Goal: Task Accomplishment & Management: Complete application form

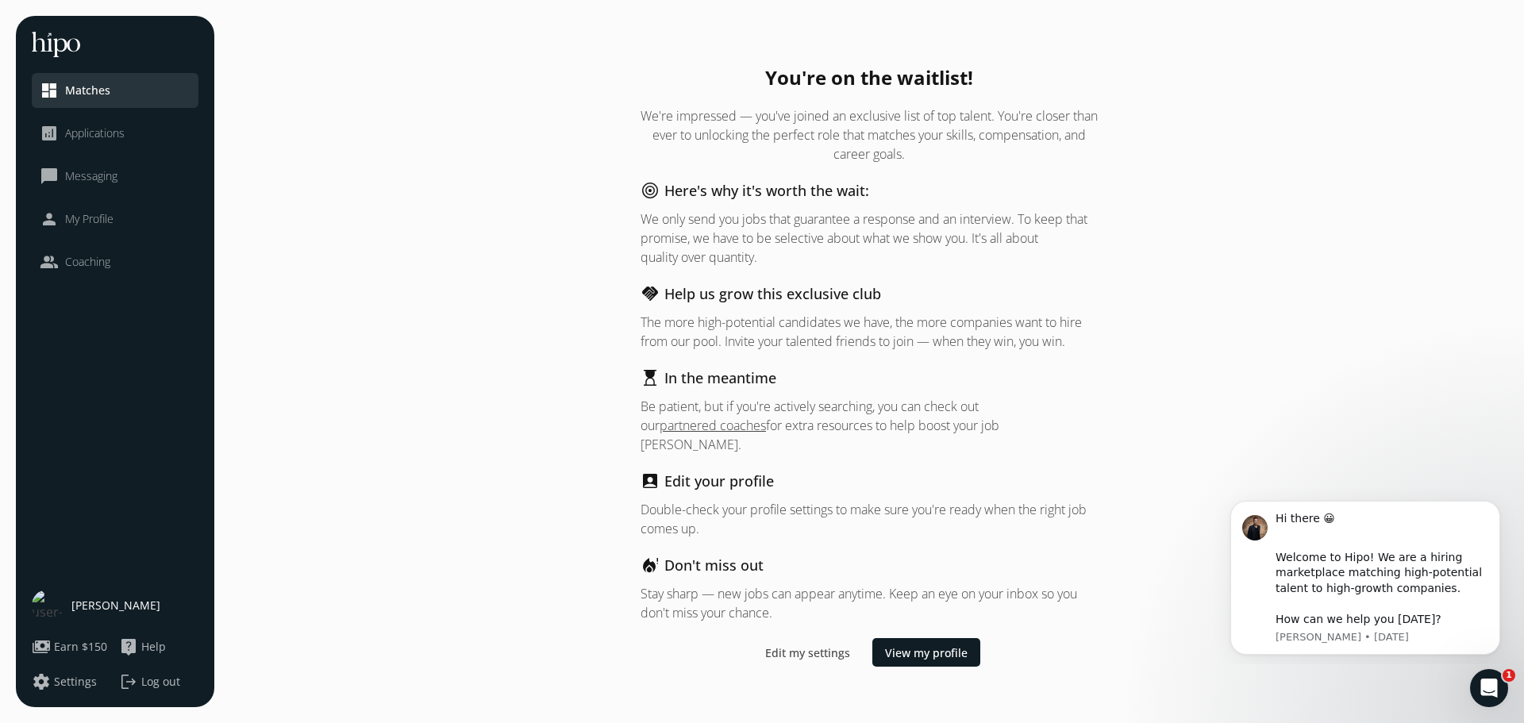
click at [97, 139] on span "Applications" at bounding box center [95, 133] width 60 height 16
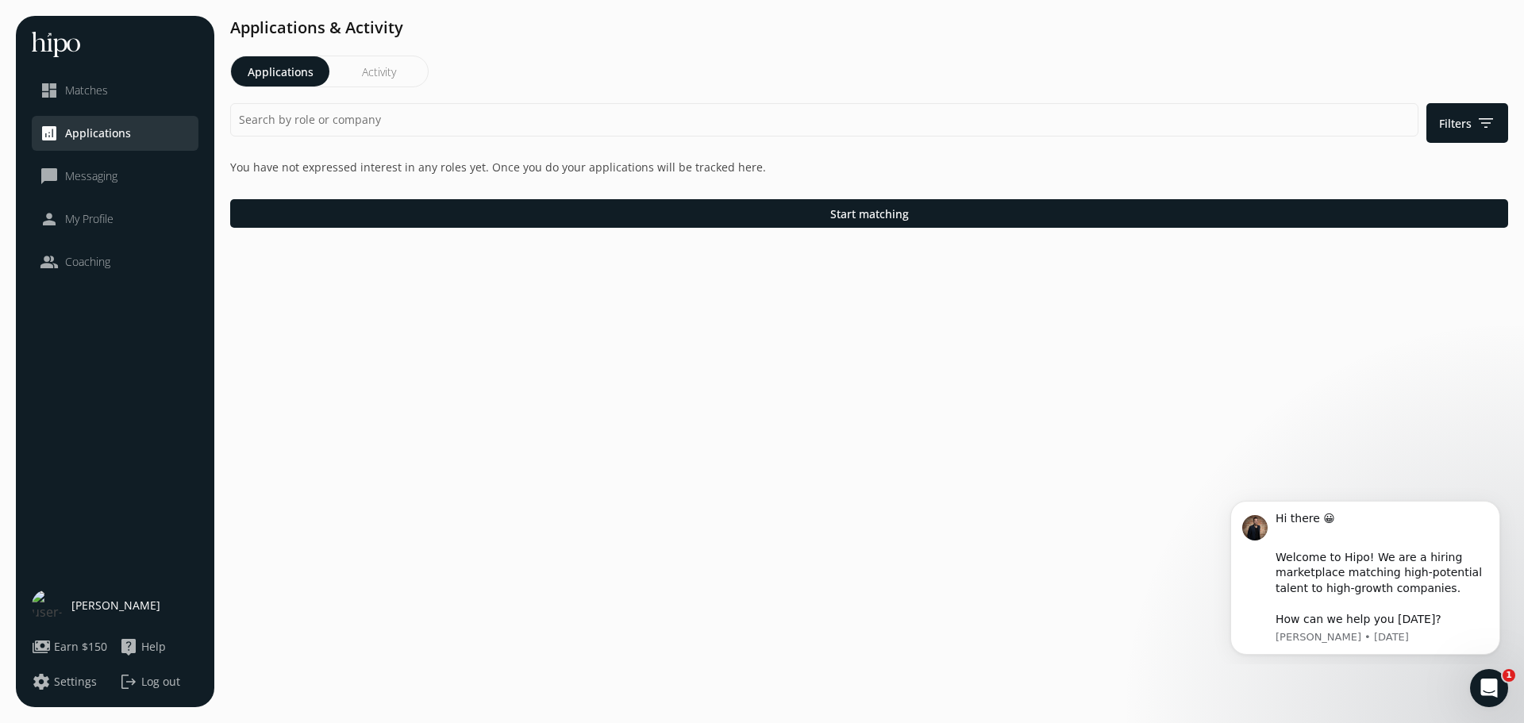
click at [89, 173] on span "Messaging" at bounding box center [91, 176] width 52 height 16
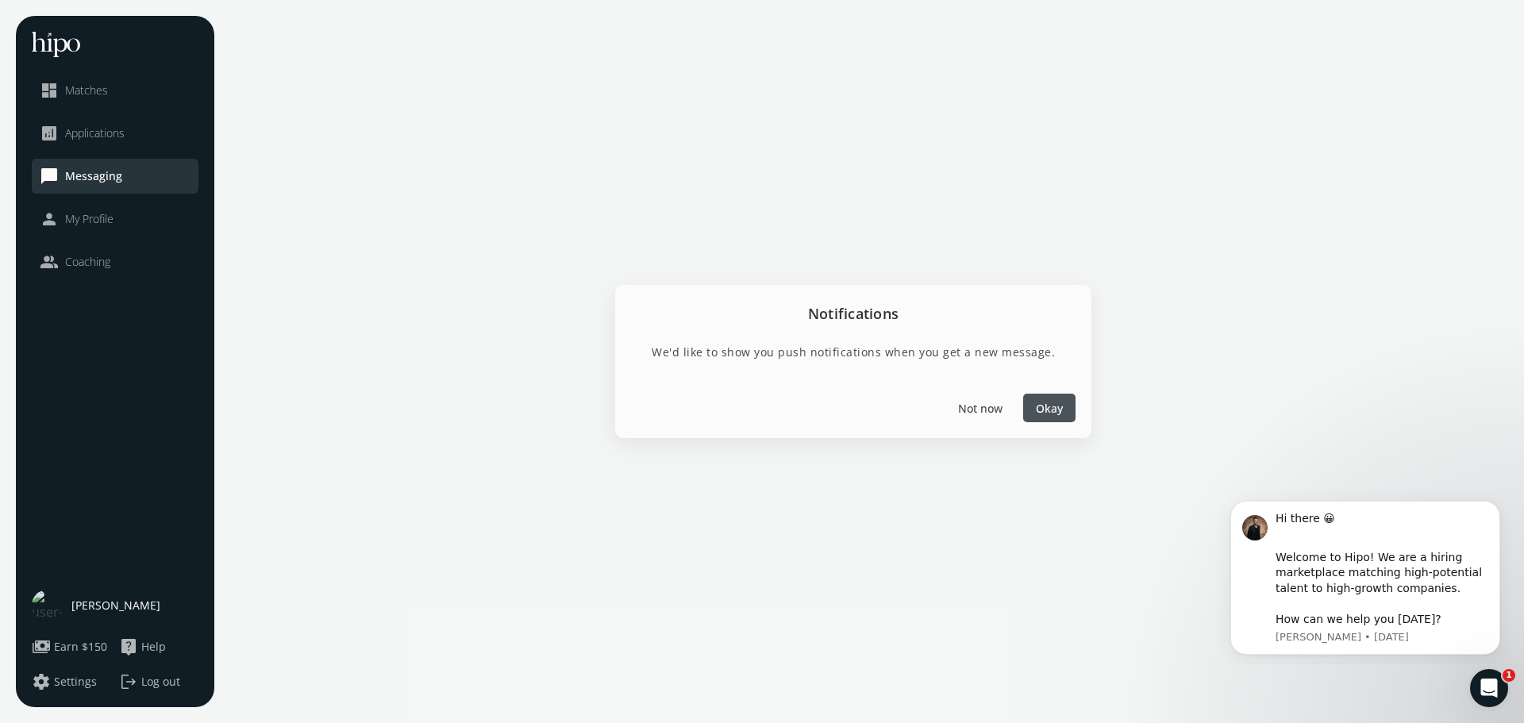
click at [83, 132] on span "Applications" at bounding box center [95, 133] width 60 height 16
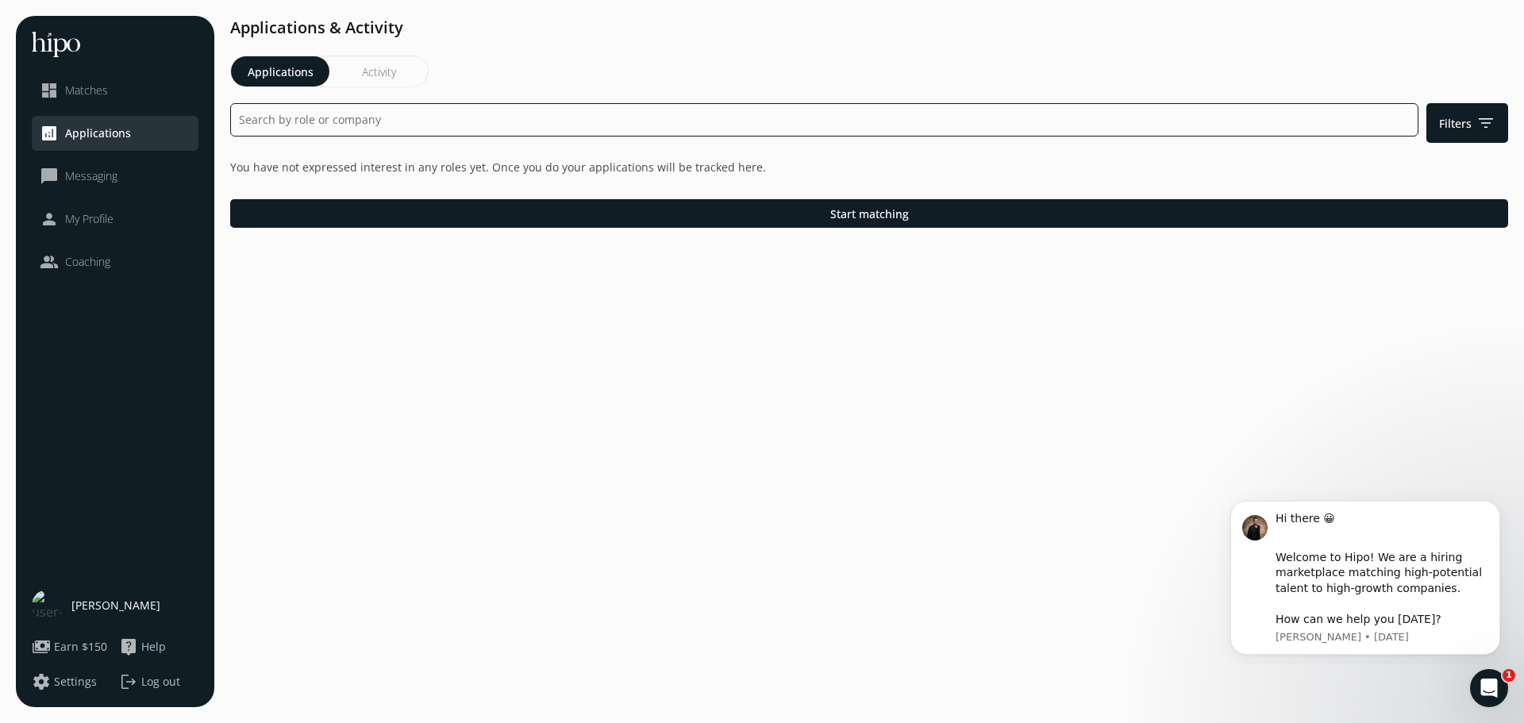
click at [304, 117] on input at bounding box center [824, 119] width 1188 height 33
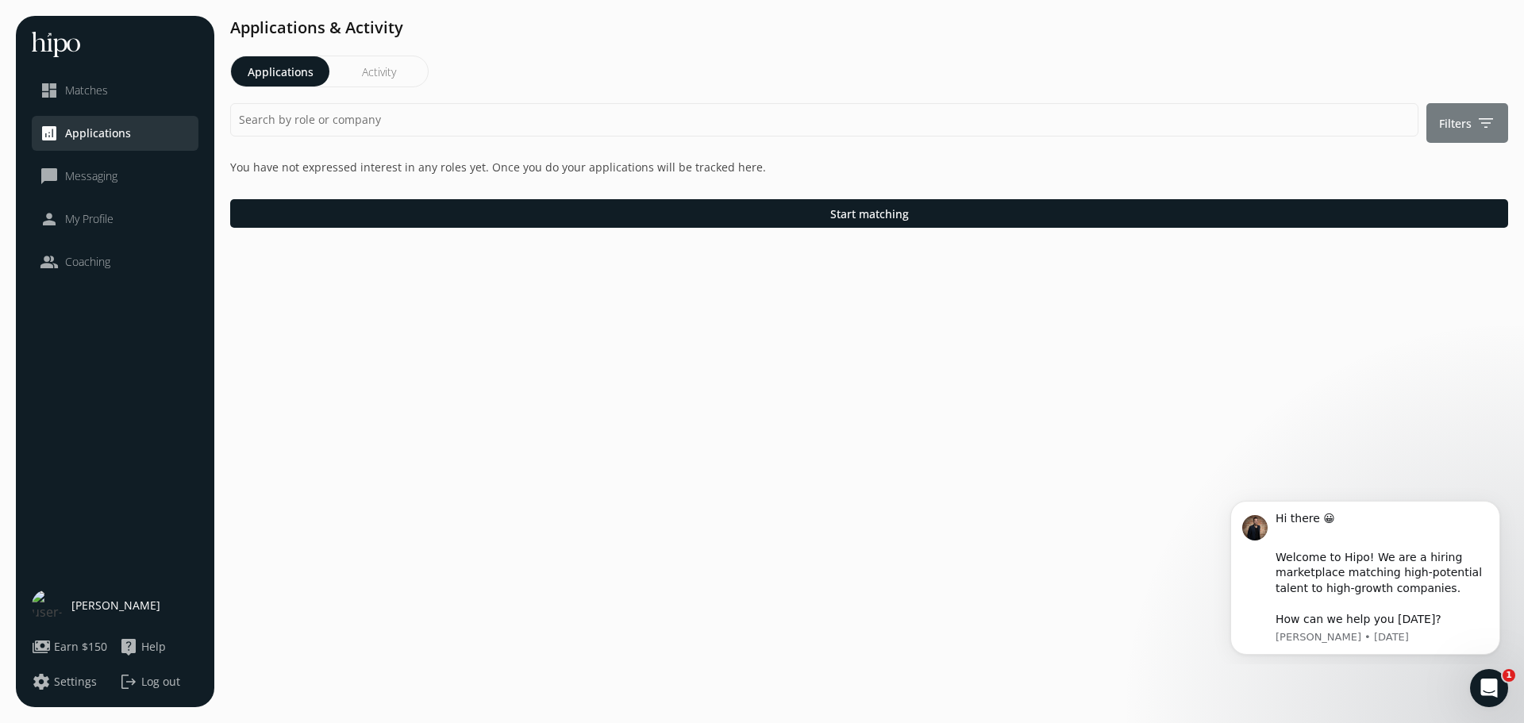
click at [1473, 127] on span "Filters filter_list" at bounding box center [1467, 123] width 56 height 19
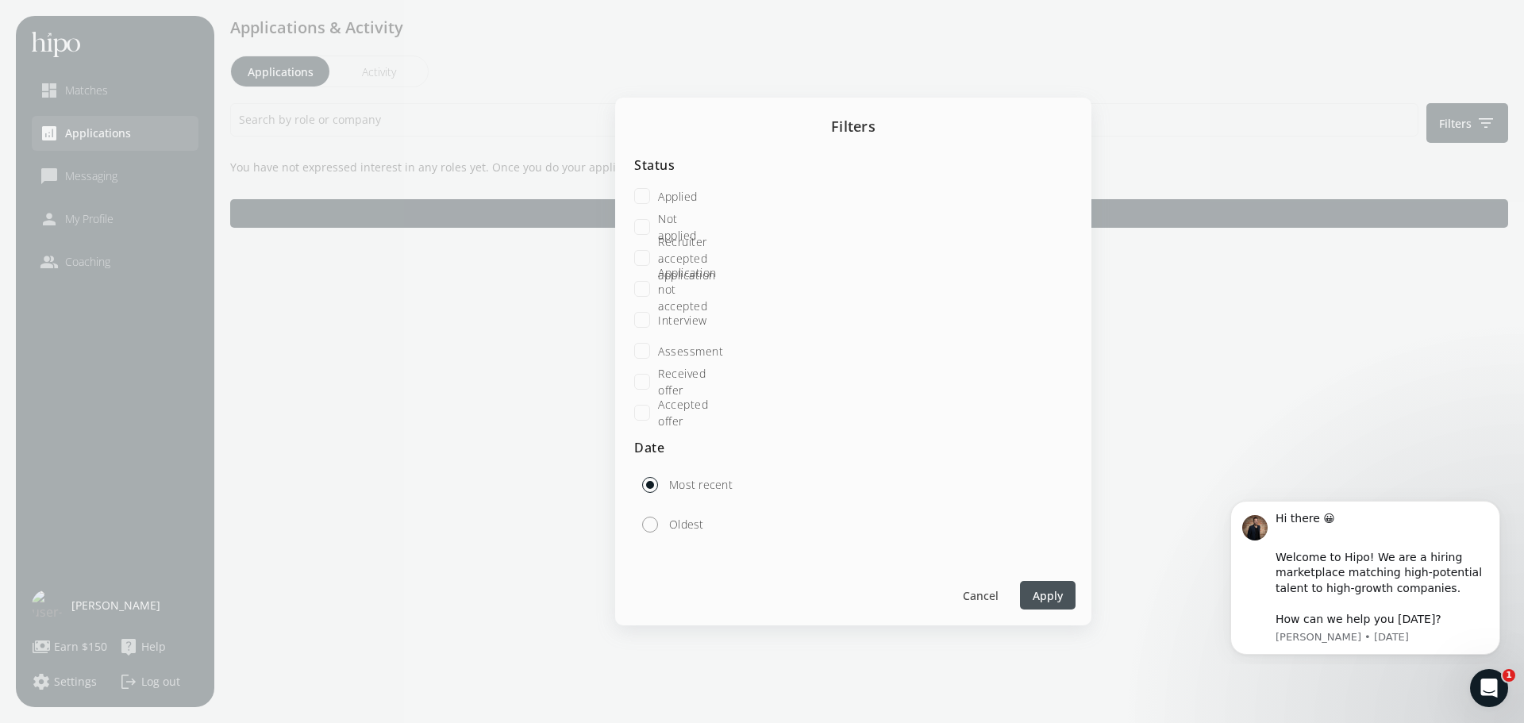
click at [1208, 120] on div at bounding box center [762, 361] width 1524 height 723
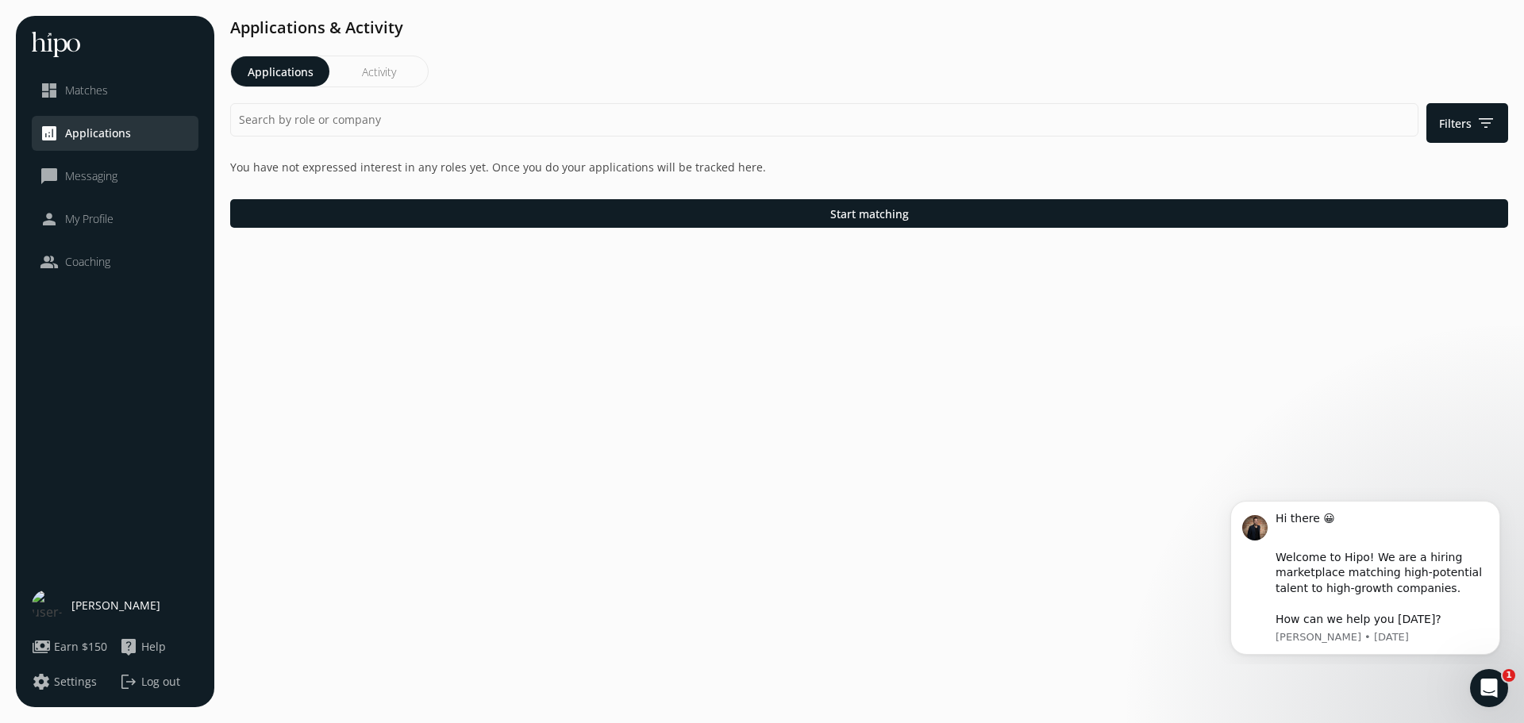
click at [379, 73] on button "Activity" at bounding box center [378, 71] width 98 height 30
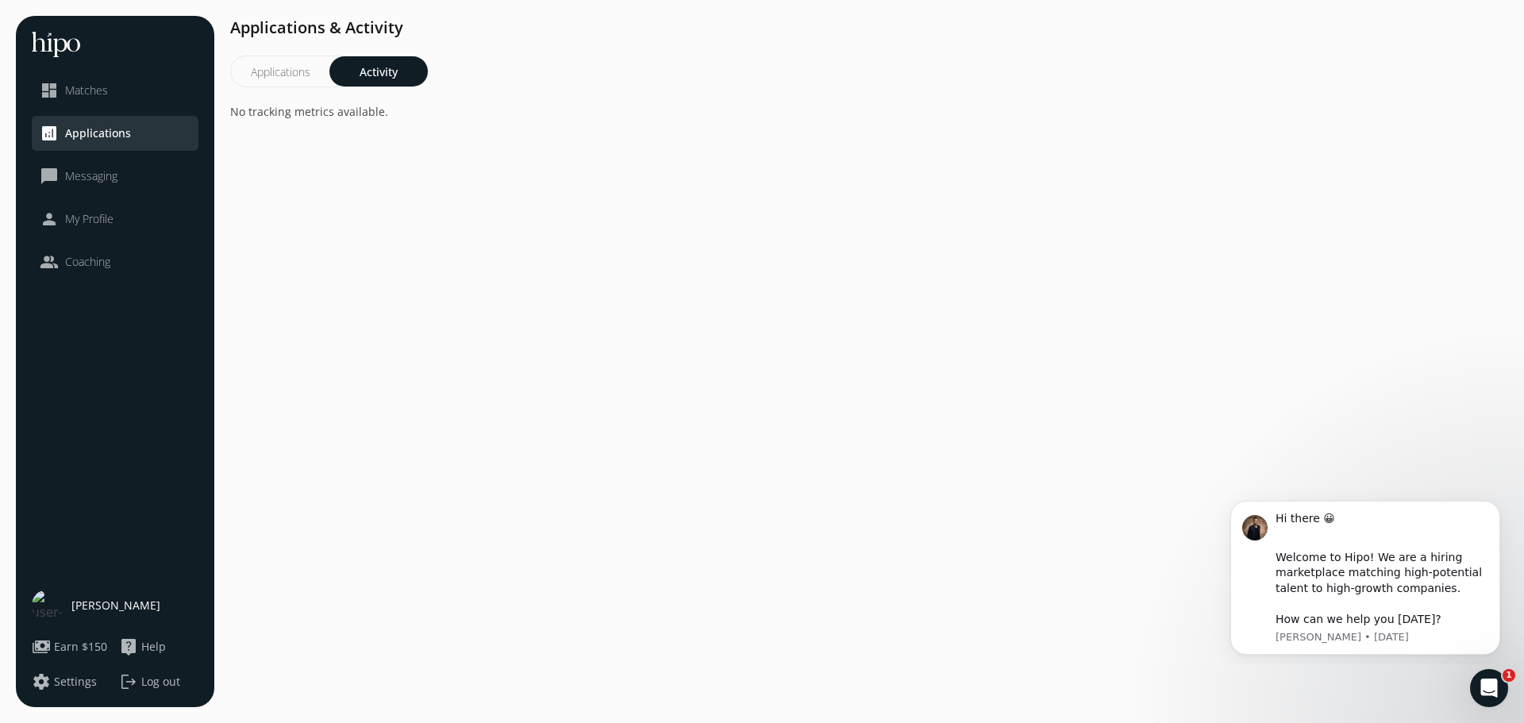
click at [274, 72] on button "Applications" at bounding box center [280, 71] width 98 height 30
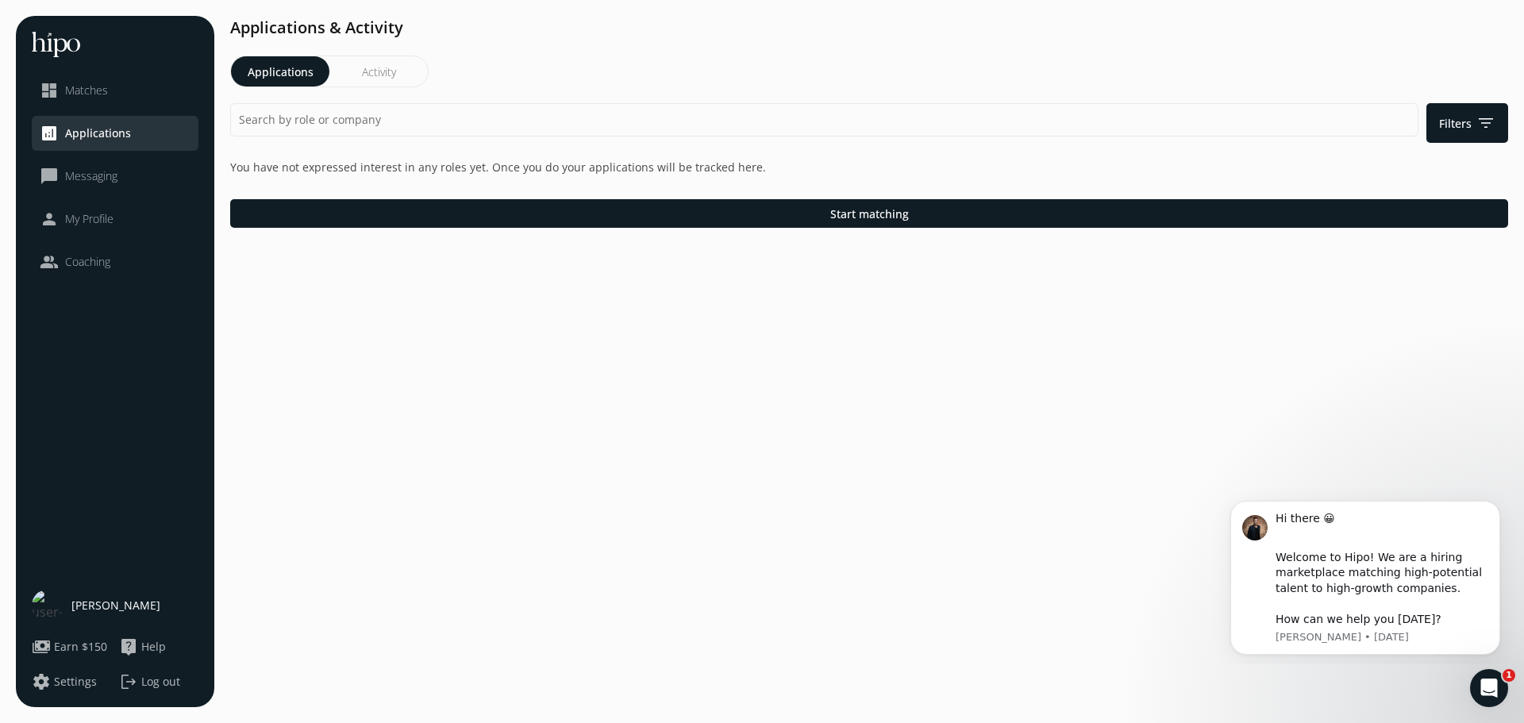
click at [85, 215] on span "My Profile" at bounding box center [89, 219] width 48 height 16
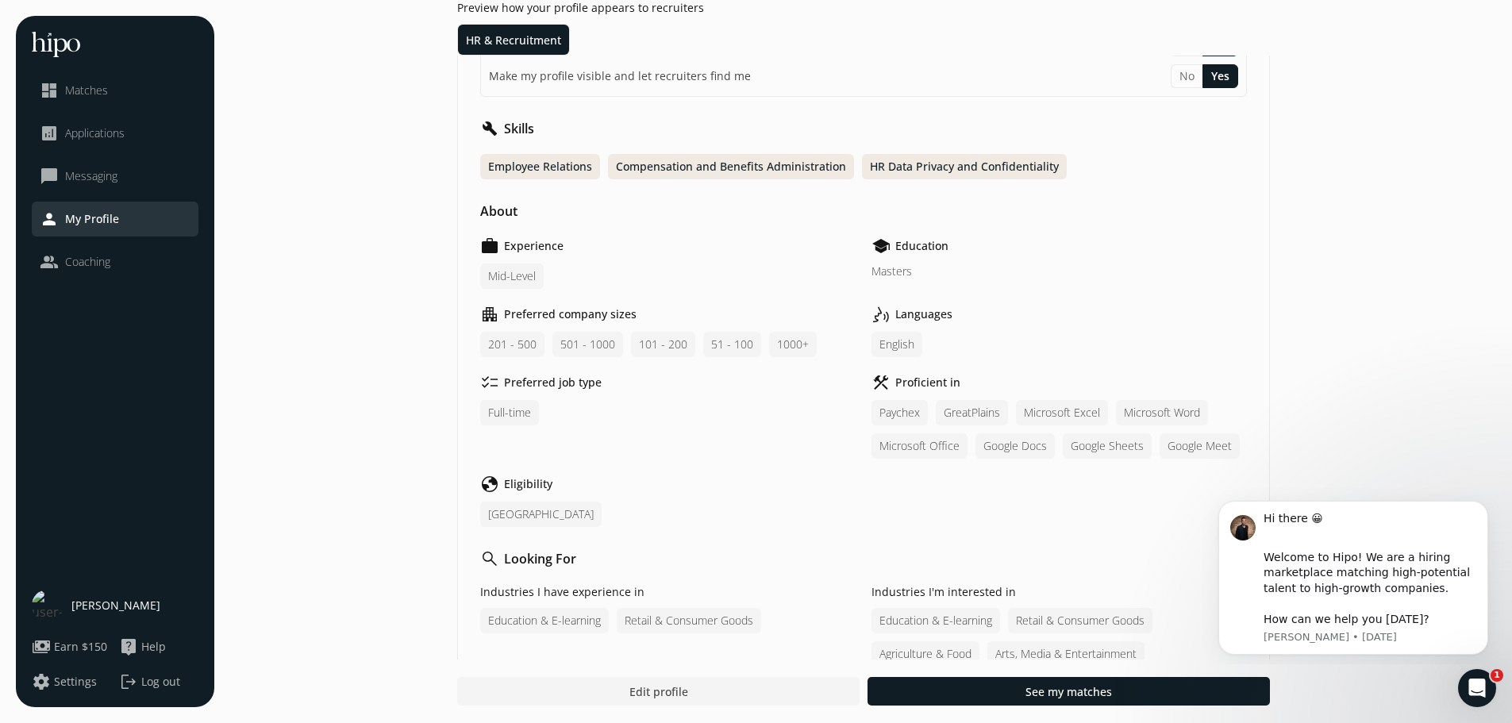
scroll to position [287, 0]
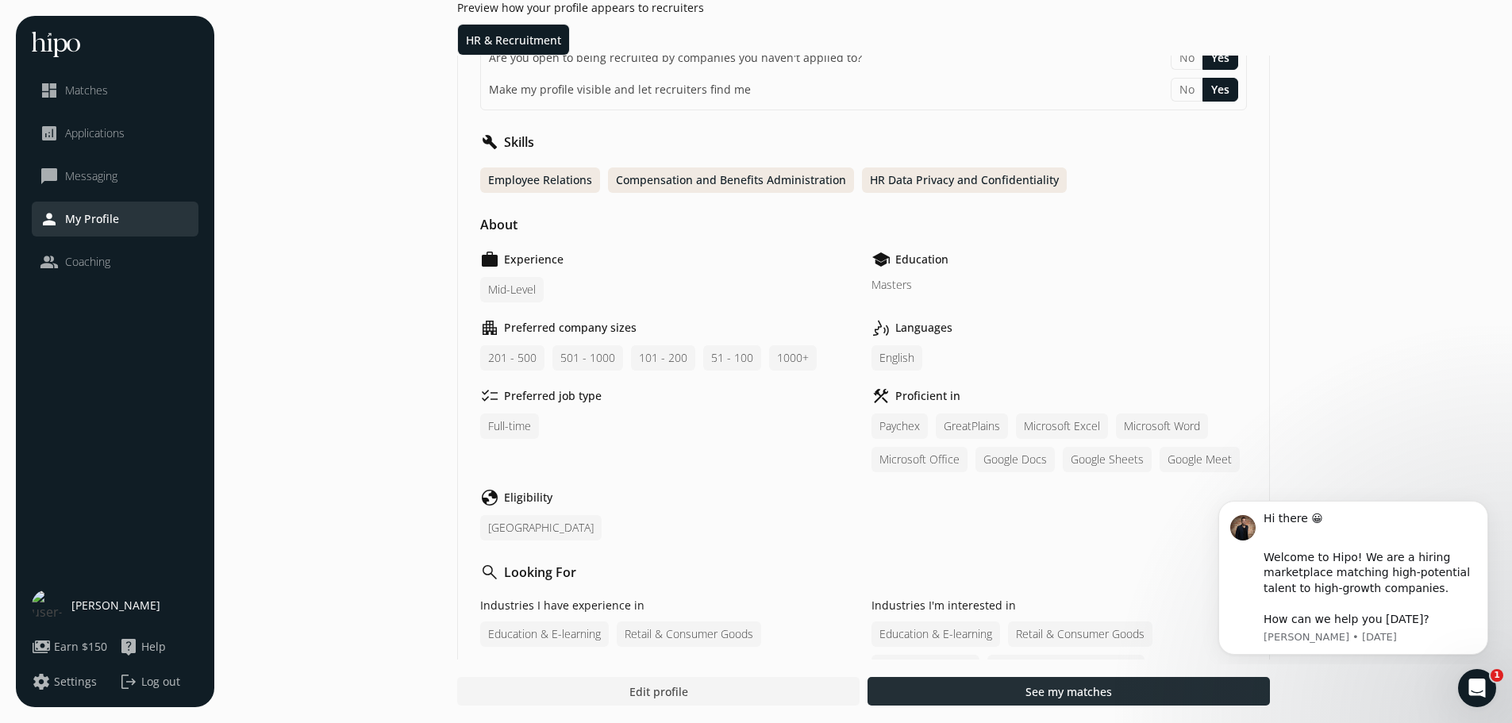
click at [1064, 700] on div at bounding box center [1069, 691] width 402 height 29
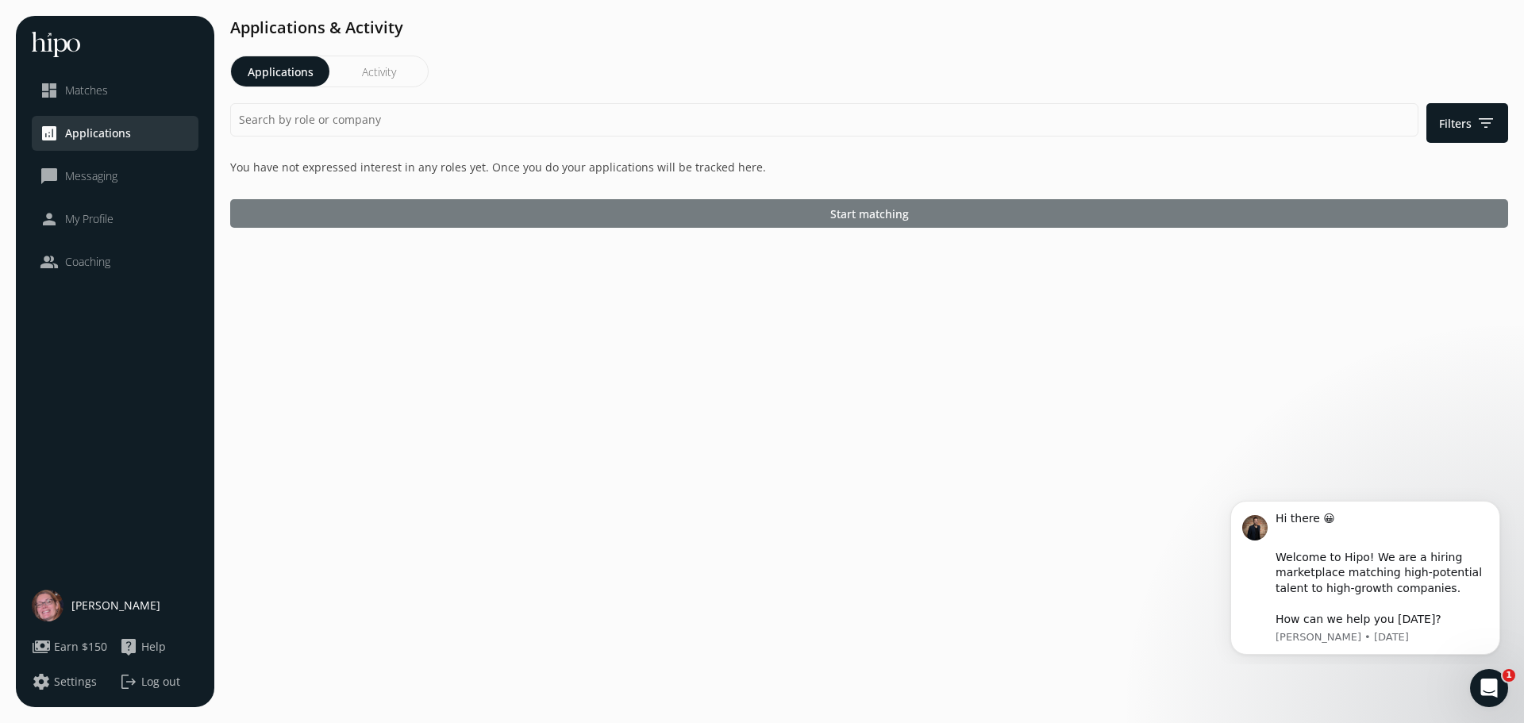
click at [887, 218] on span "Start matching" at bounding box center [869, 214] width 79 height 17
